Goal: Navigation & Orientation: Find specific page/section

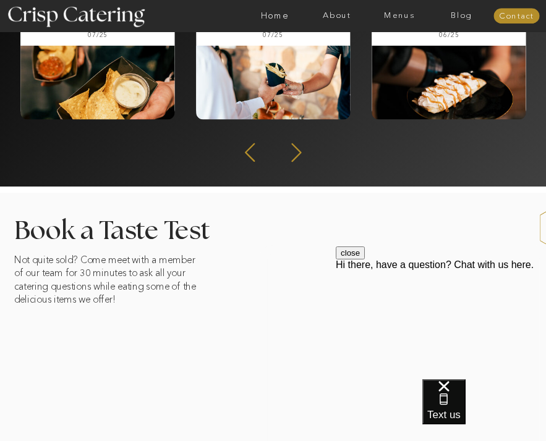
scroll to position [1356, 0]
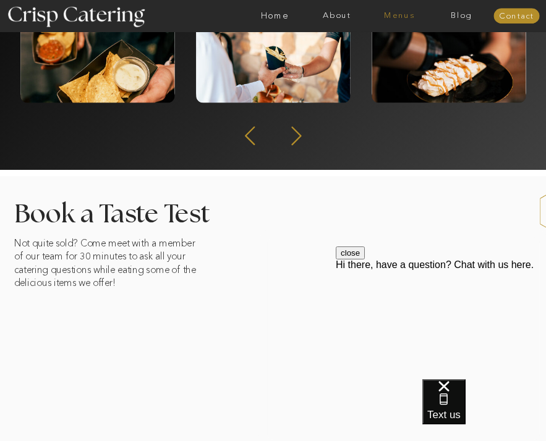
click at [407, 18] on nav "Menus" at bounding box center [399, 15] width 62 height 9
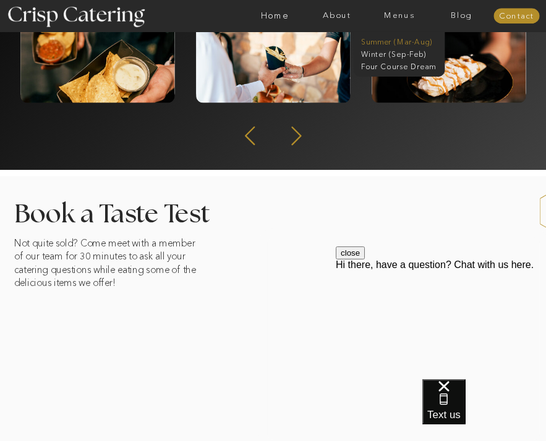
click at [394, 43] on nav "Summer (Mar-Aug)" at bounding box center [402, 41] width 82 height 9
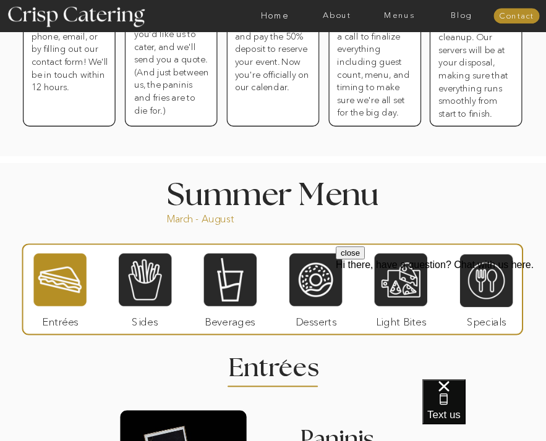
scroll to position [614, 0]
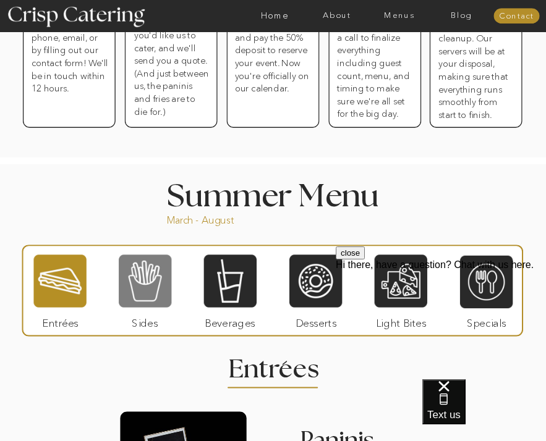
click at [132, 293] on div at bounding box center [145, 280] width 53 height 54
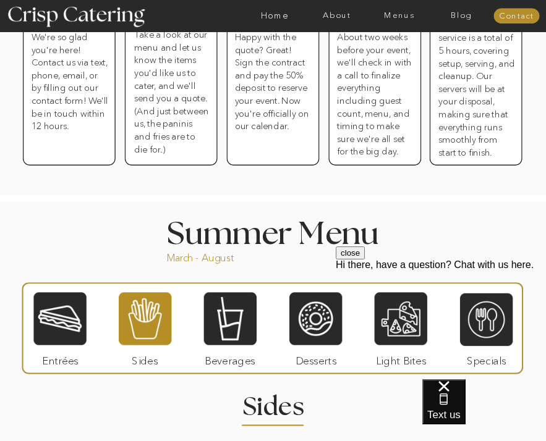
scroll to position [0, 0]
